Goal: Task Accomplishment & Management: Understand process/instructions

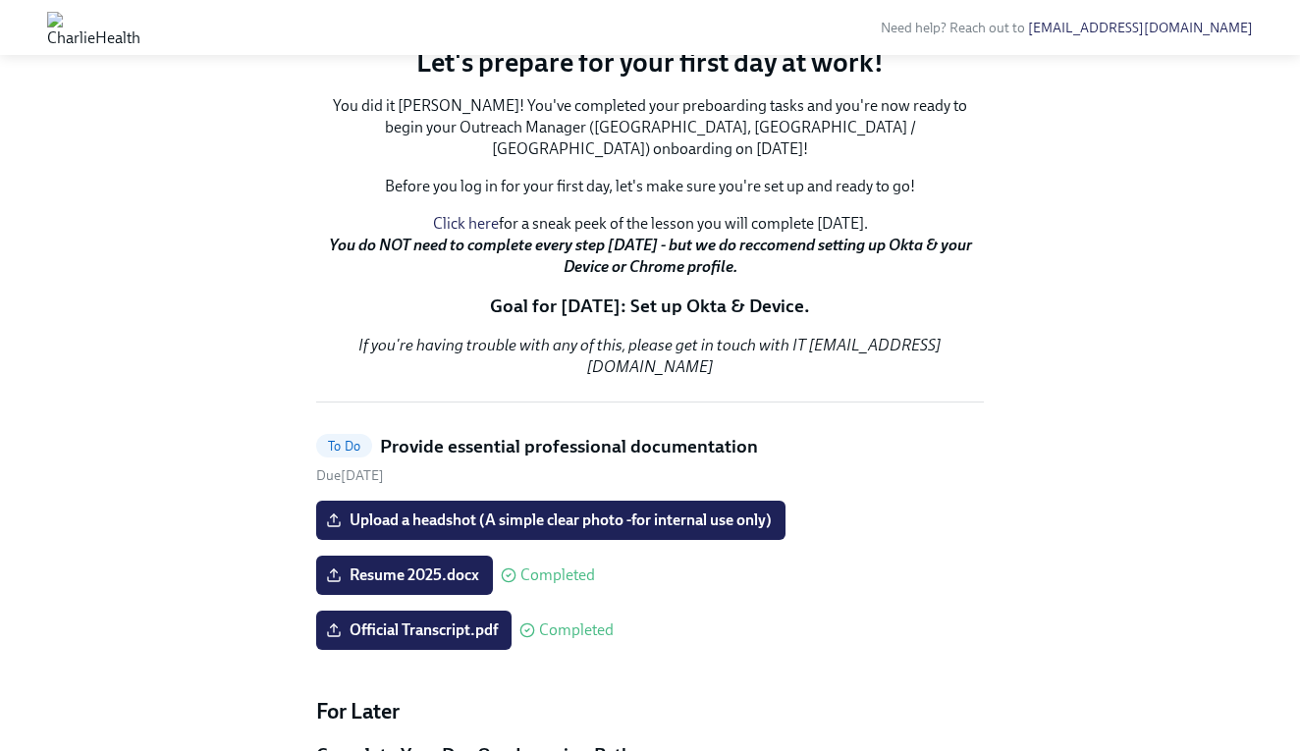
scroll to position [282, 0]
click at [675, 28] on button "Zoom image" at bounding box center [650, 28] width 668 height 0
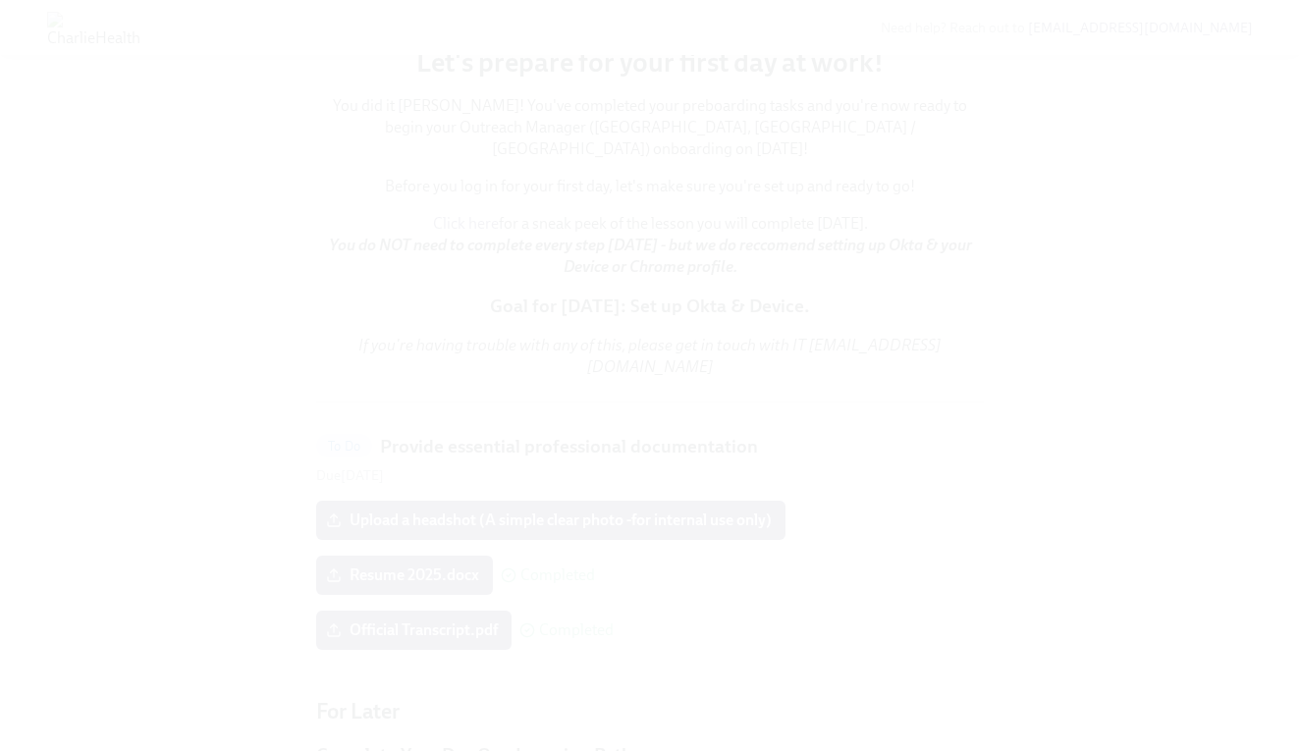
click at [960, 280] on button "Unzoom image" at bounding box center [650, 375] width 1300 height 751
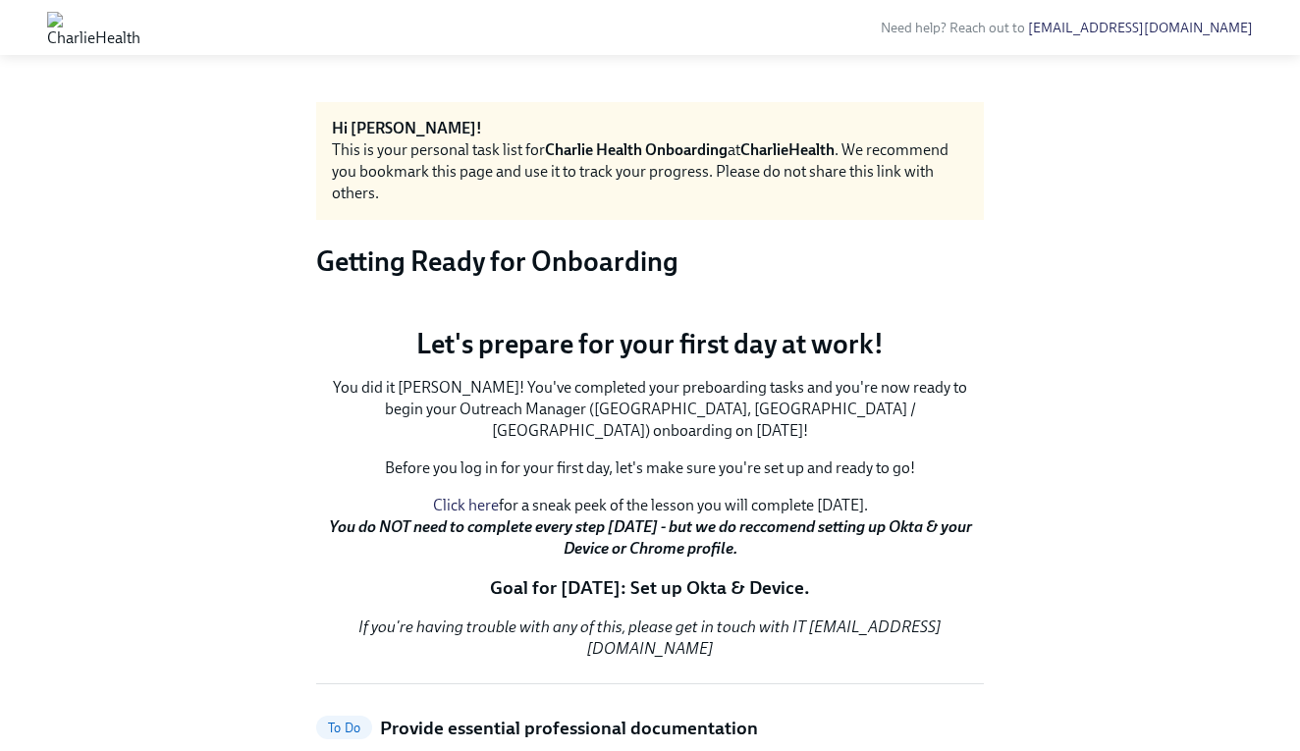
scroll to position [0, 0]
click at [770, 310] on button "Zoom image" at bounding box center [650, 310] width 668 height 0
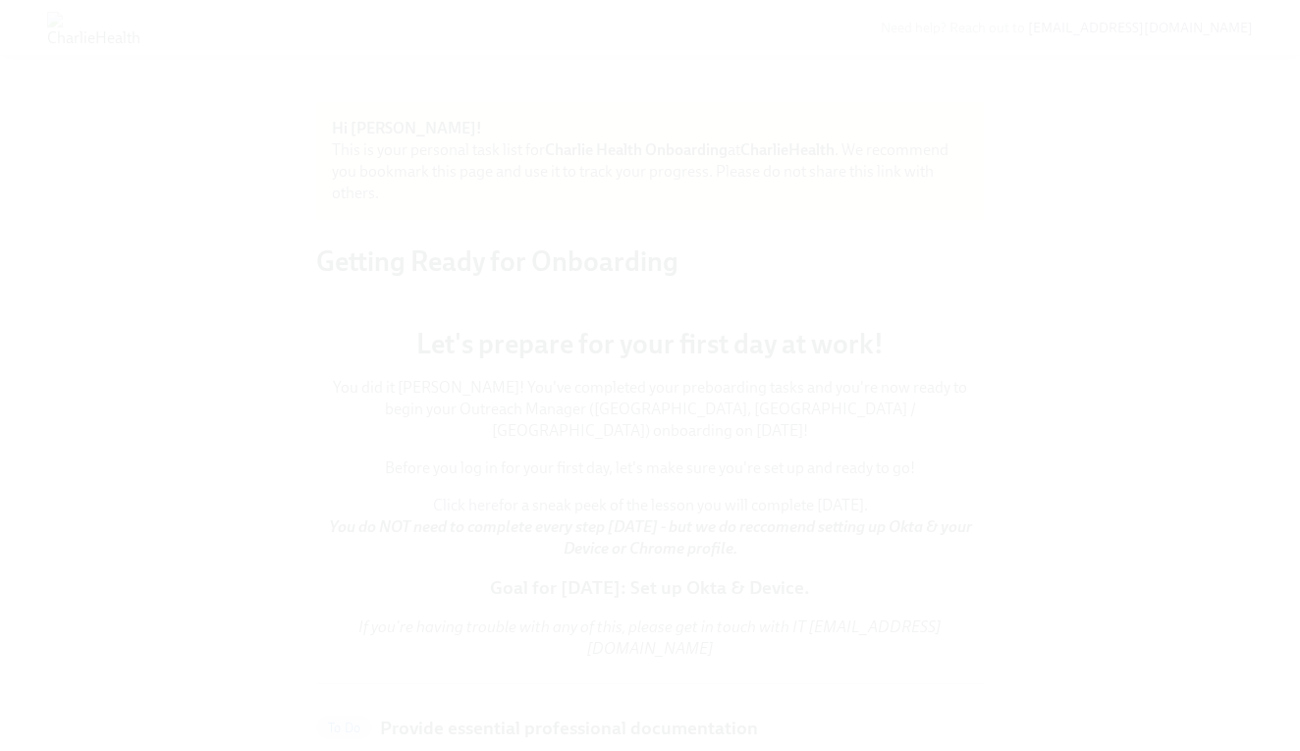
click at [866, 390] on button "Unzoom image" at bounding box center [650, 375] width 1300 height 751
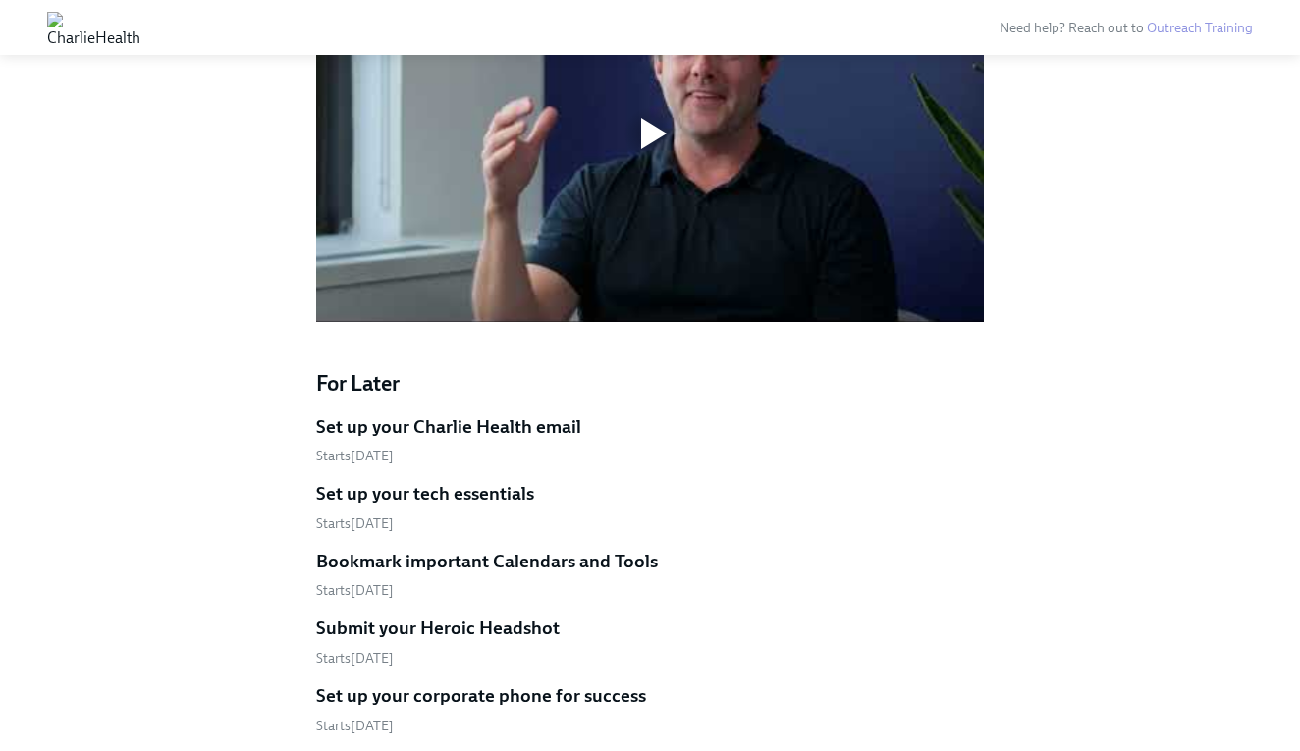
scroll to position [1680, 1]
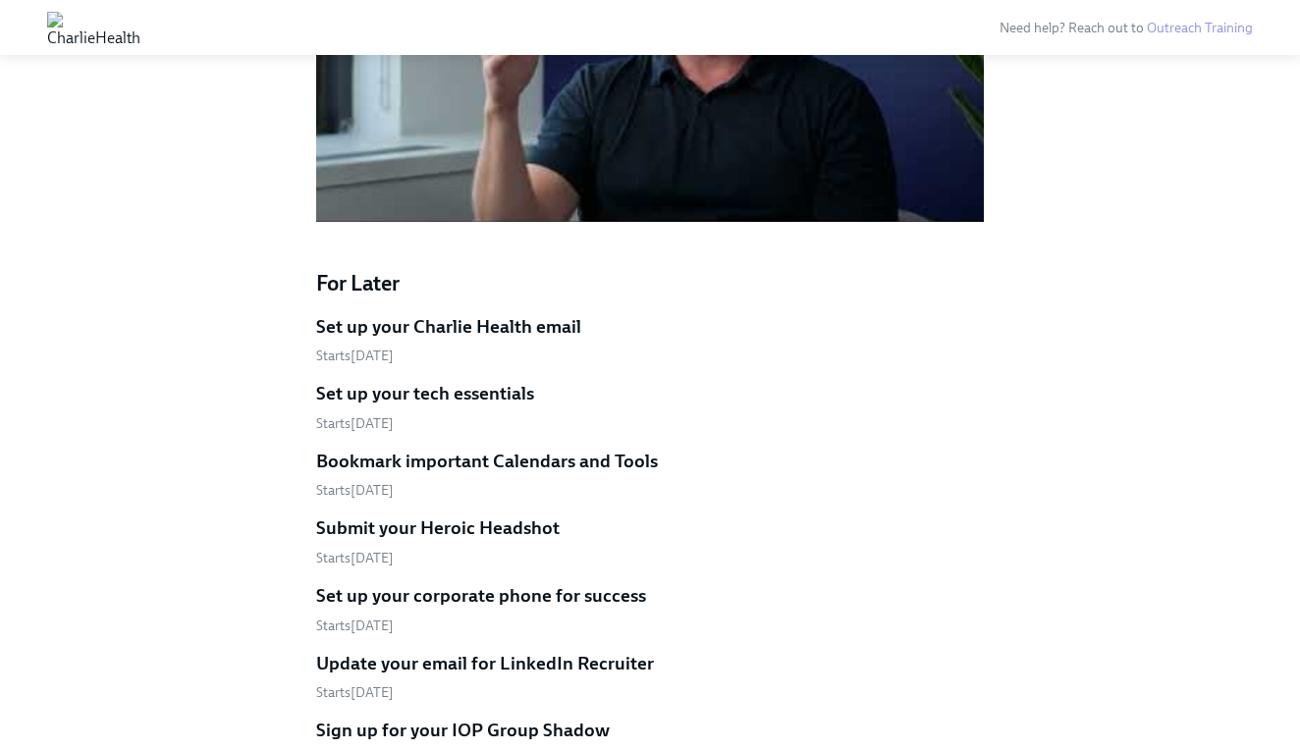
click at [523, 314] on h5 "Set up your Charlie Health email" at bounding box center [448, 327] width 265 height 26
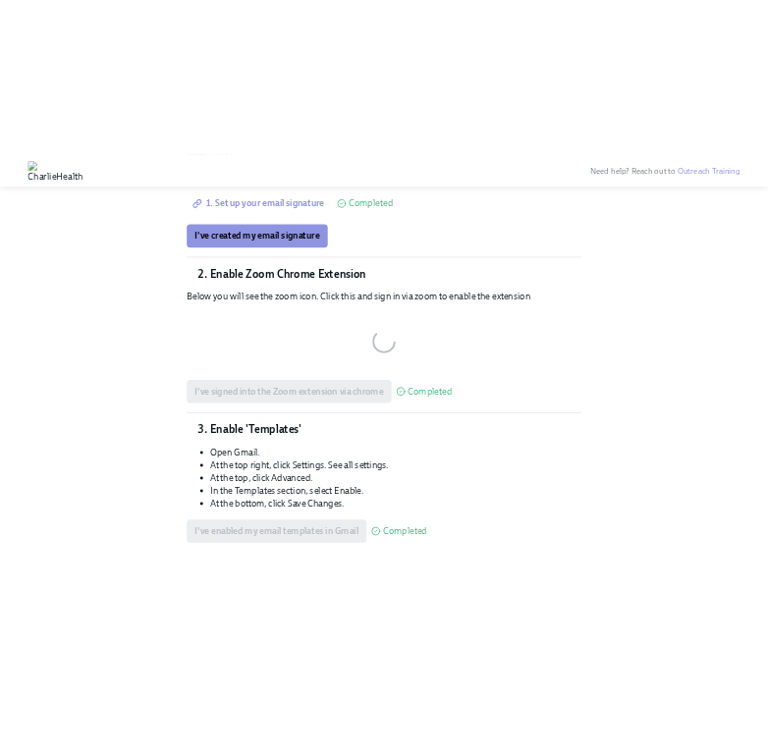
scroll to position [98, 0]
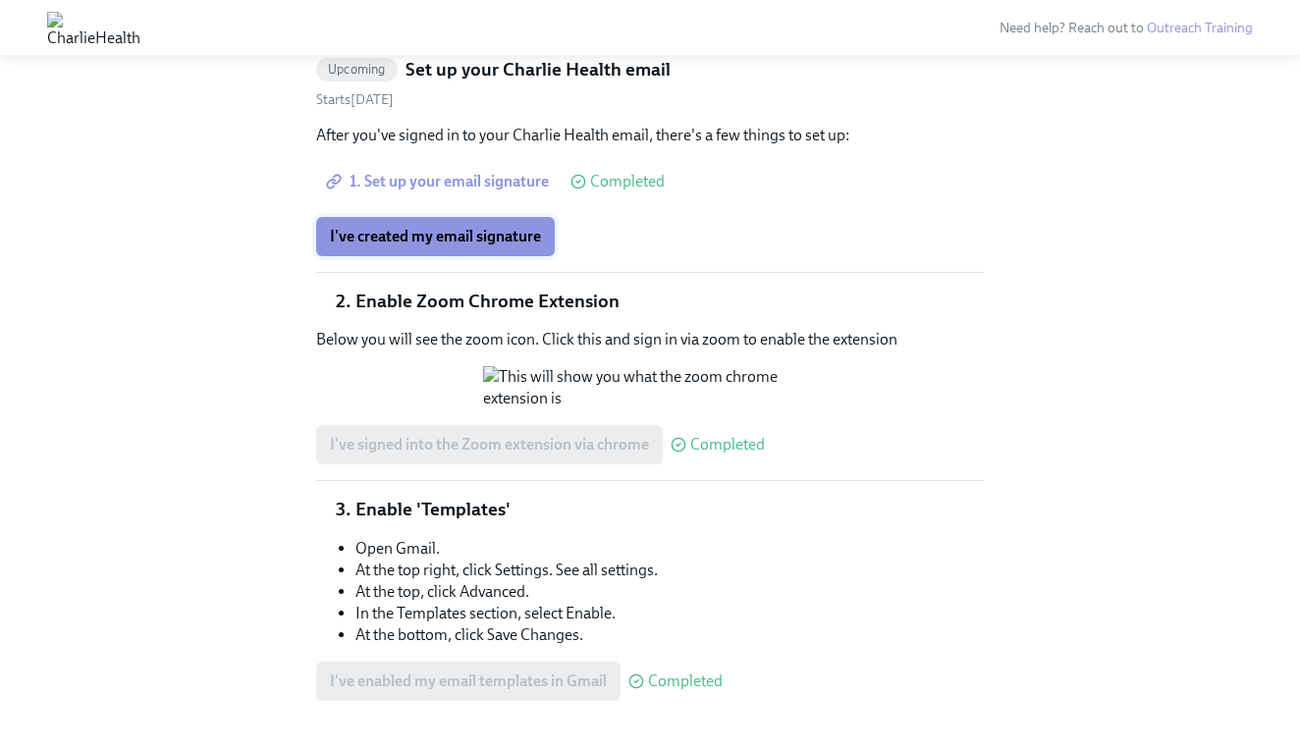
click at [512, 235] on span "I've created my email signature" at bounding box center [435, 237] width 211 height 20
click at [517, 180] on span "1. Set up your email signature" at bounding box center [439, 182] width 219 height 20
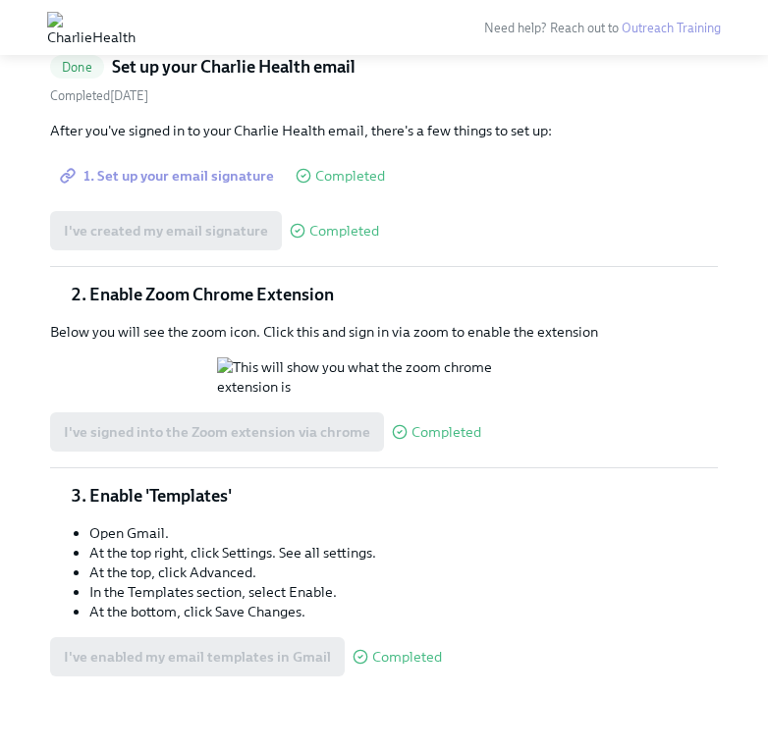
click at [297, 232] on icon at bounding box center [298, 231] width 16 height 16
click at [351, 237] on span "Completed" at bounding box center [344, 231] width 70 height 15
click at [223, 247] on div "I've created my email signature Completed" at bounding box center [214, 230] width 329 height 39
click at [222, 238] on div "I've created my email signature Completed" at bounding box center [214, 230] width 329 height 39
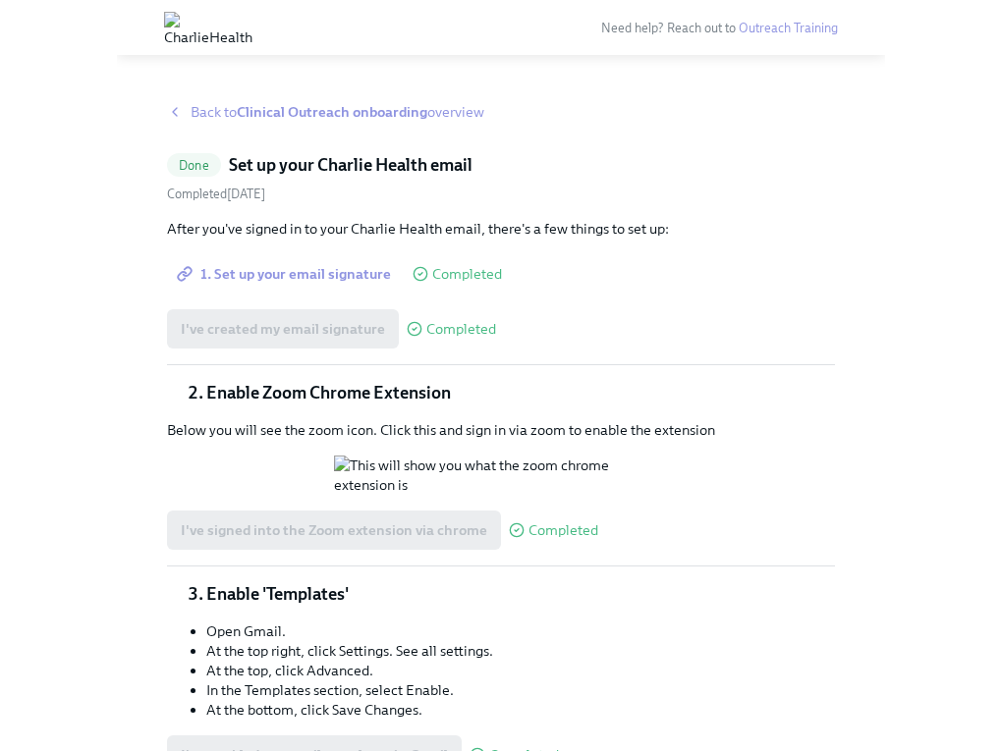
scroll to position [0, 0]
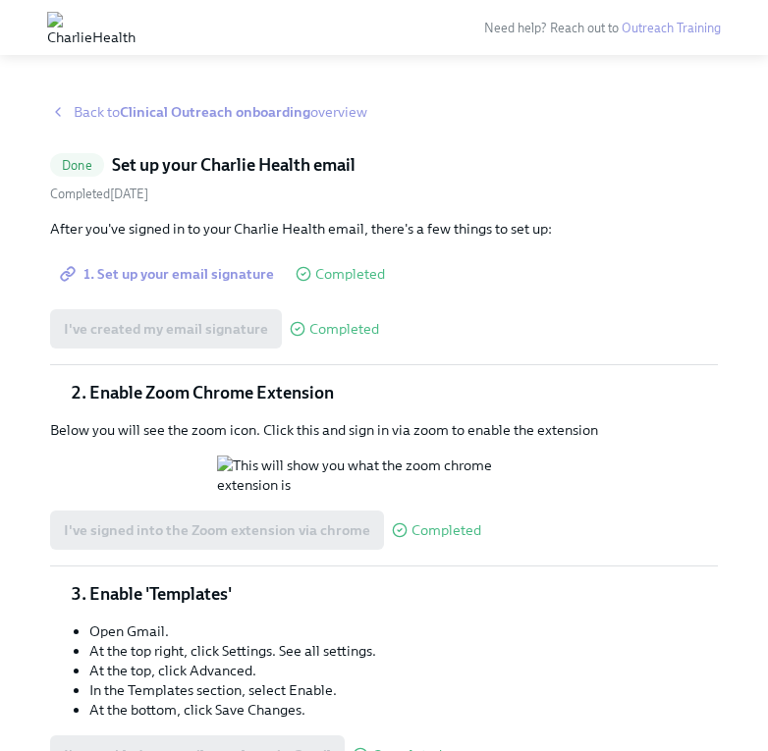
click at [63, 107] on icon at bounding box center [58, 112] width 16 height 16
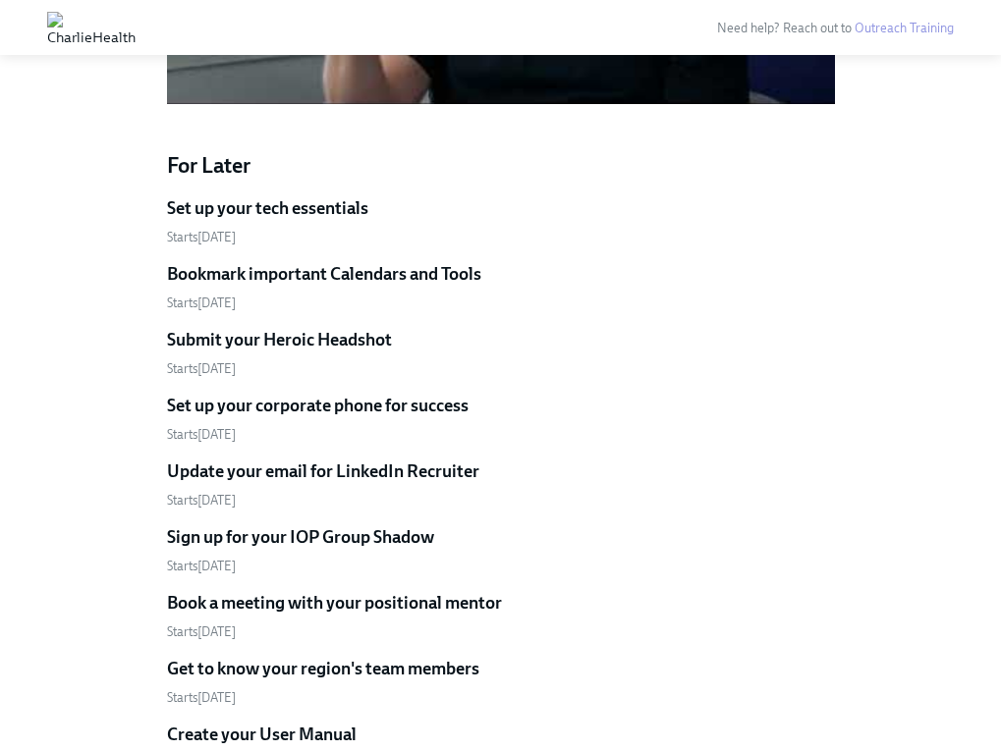
scroll to position [1728, 0]
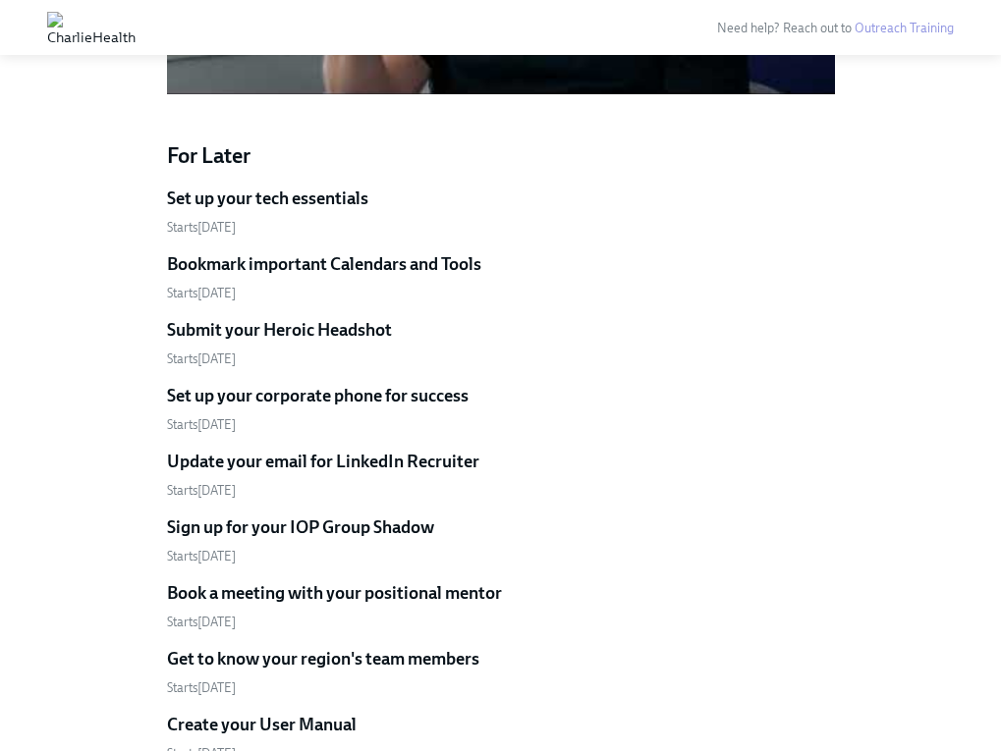
click at [264, 252] on h5 "Bookmark important Calendars and Tools" at bounding box center [324, 264] width 314 height 24
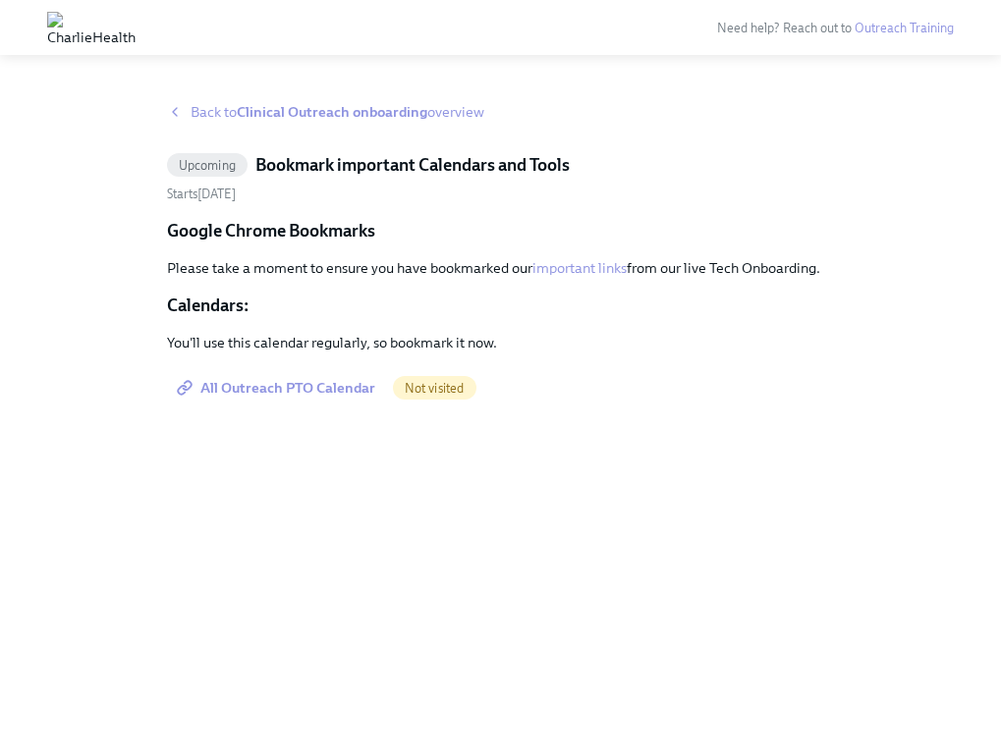
click at [591, 266] on link "important links" at bounding box center [579, 268] width 94 height 18
